Goal: Transaction & Acquisition: Book appointment/travel/reservation

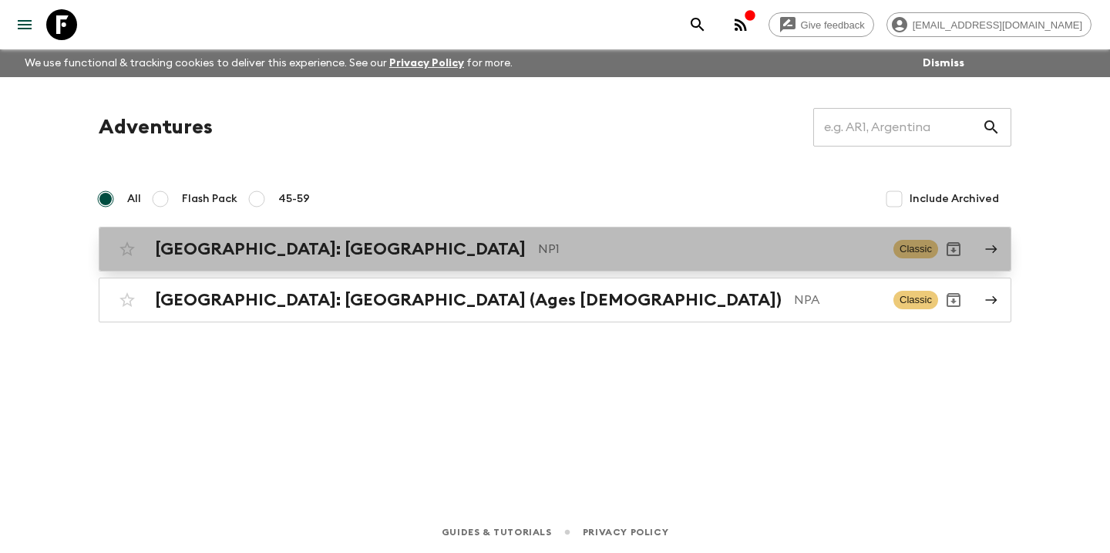
click at [369, 256] on h2 "[GEOGRAPHIC_DATA]: [GEOGRAPHIC_DATA]" at bounding box center [340, 249] width 371 height 20
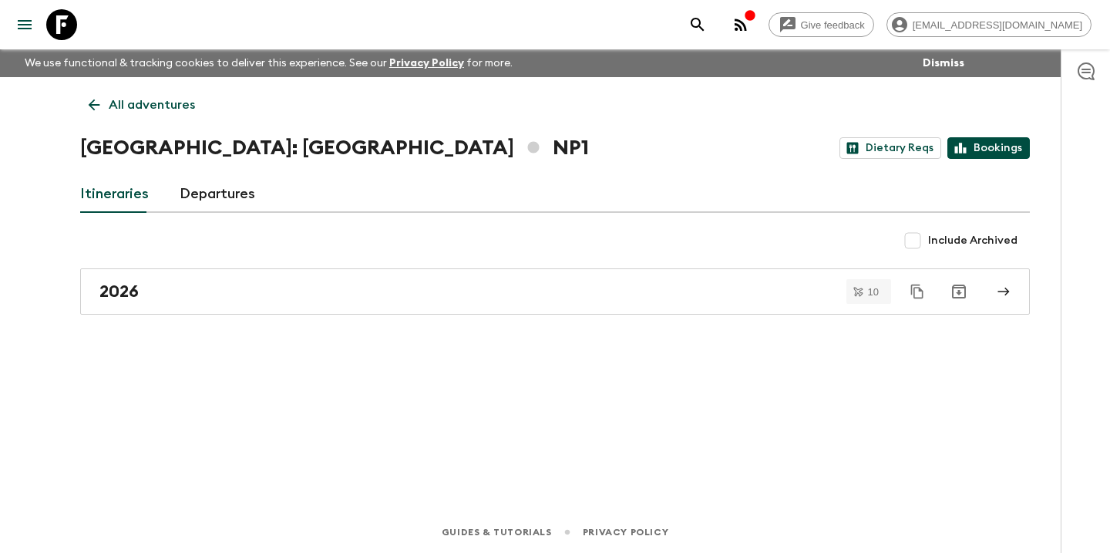
click at [987, 150] on link "Bookings" at bounding box center [989, 148] width 82 height 22
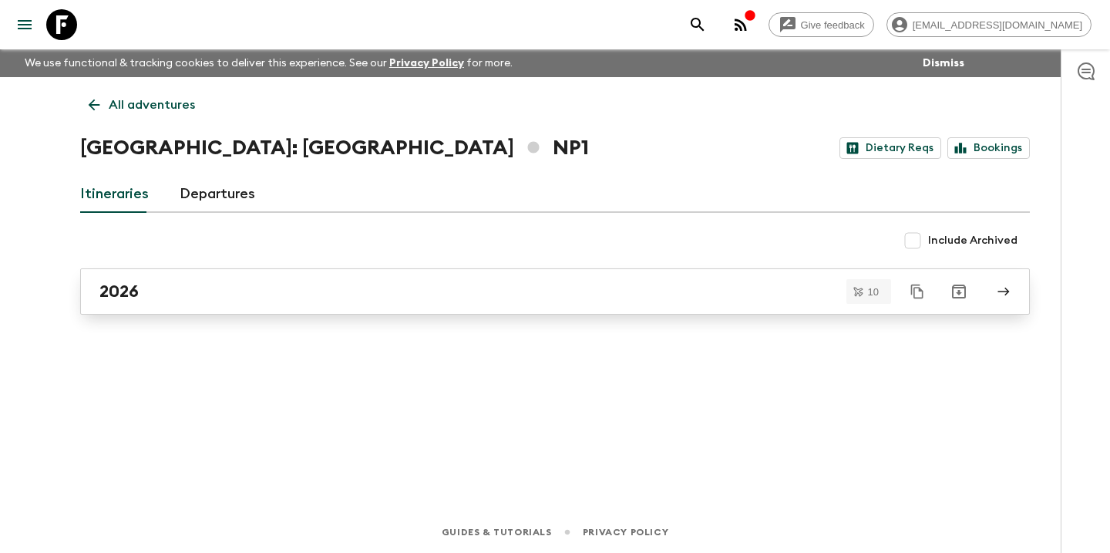
click at [371, 291] on div "2026" at bounding box center [540, 291] width 882 height 20
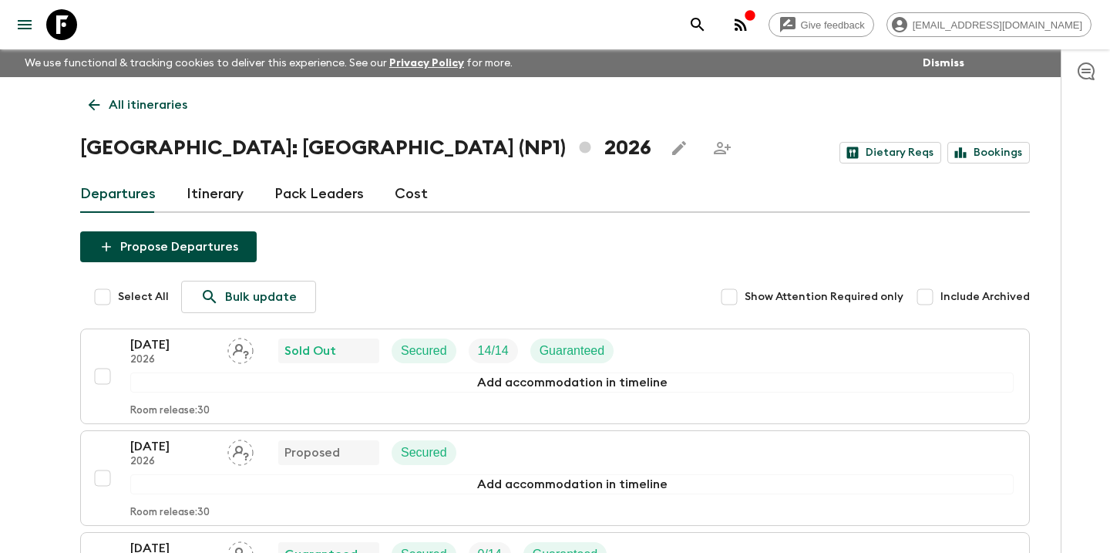
click at [304, 189] on link "Pack Leaders" at bounding box center [318, 194] width 89 height 37
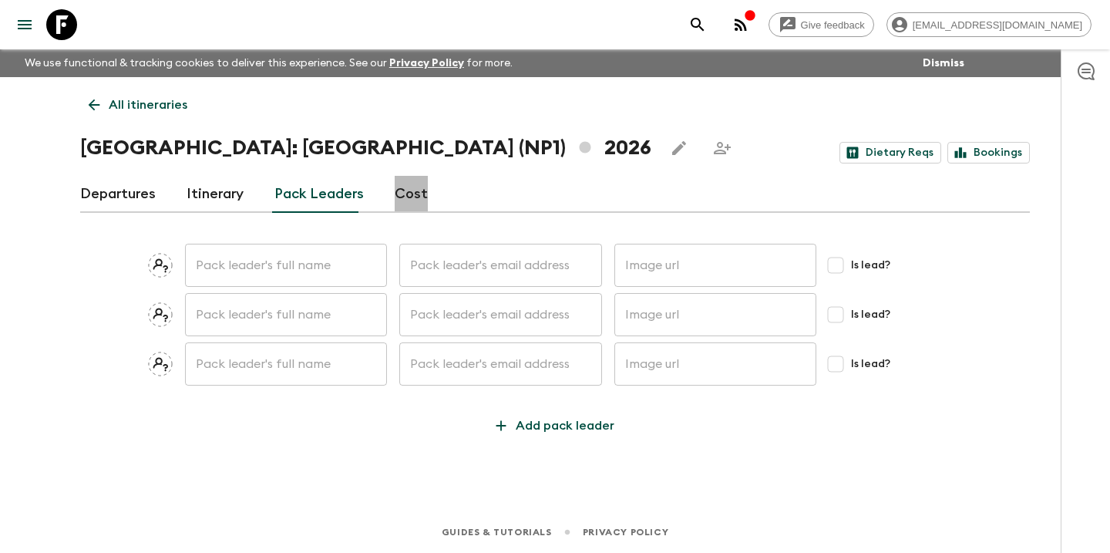
click at [411, 196] on link "Cost" at bounding box center [411, 194] width 33 height 37
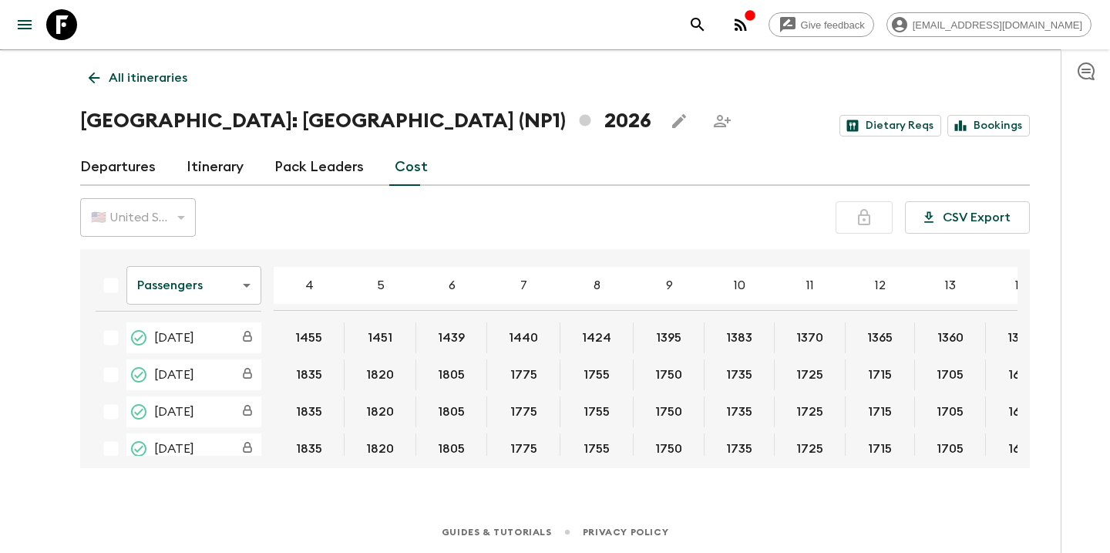
scroll to position [27, 0]
